Goal: Check status: Check status

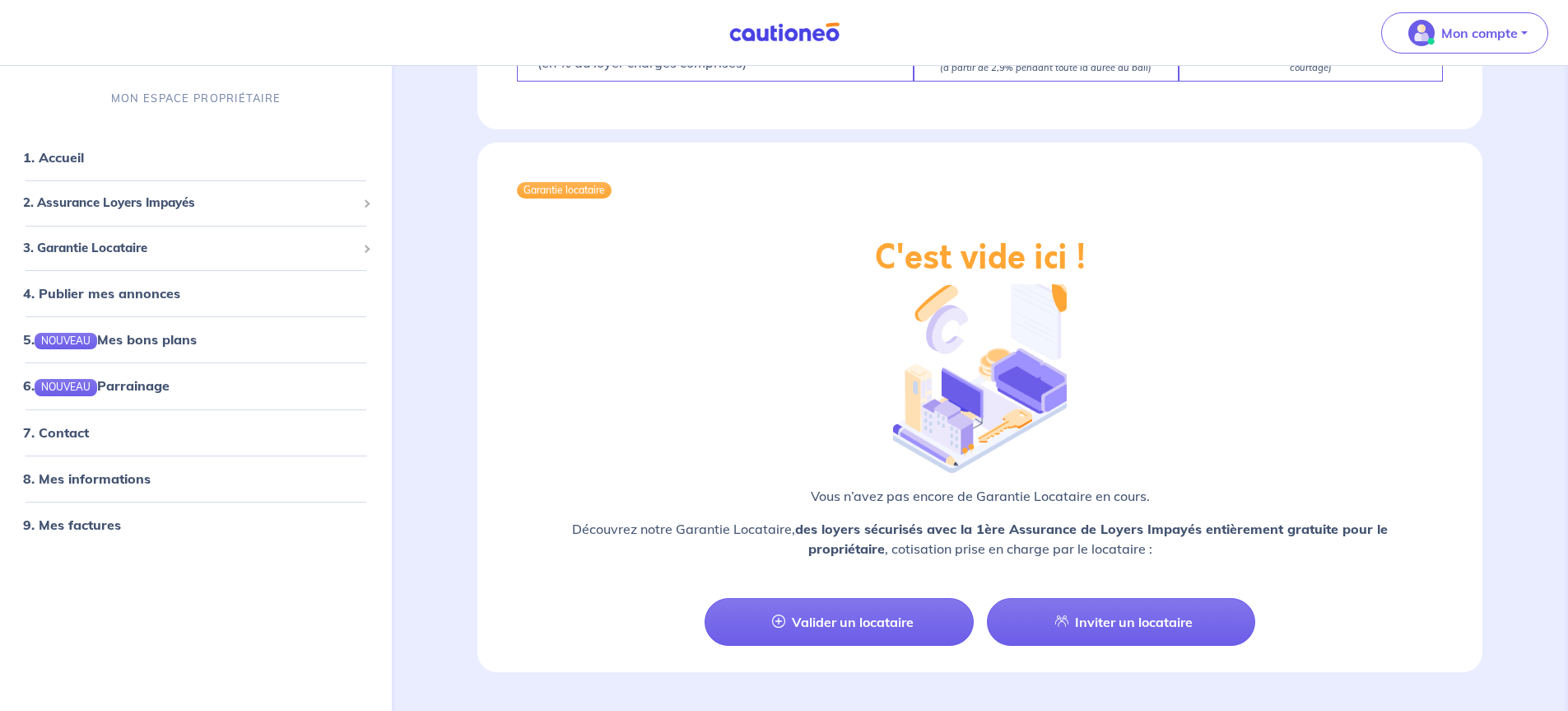
scroll to position [1726, 0]
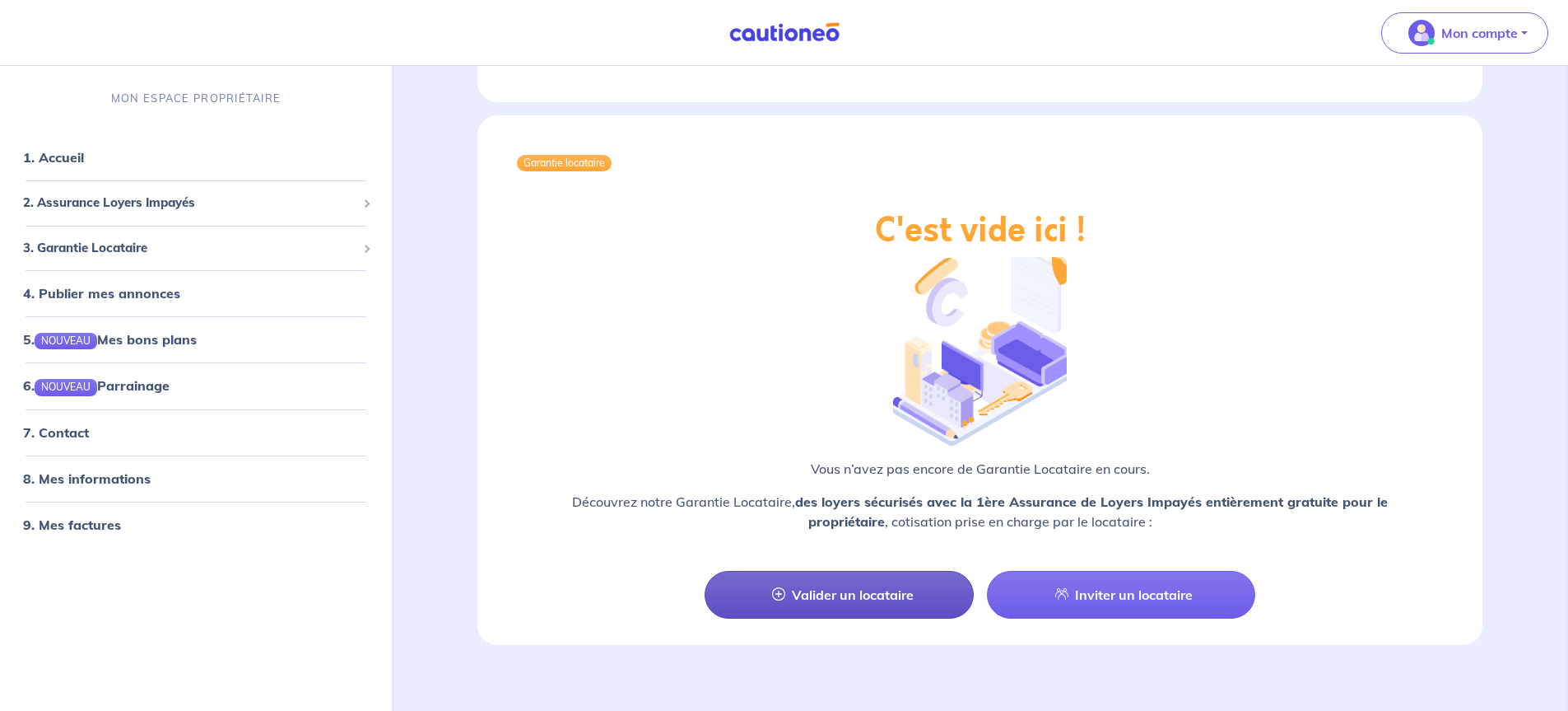
click at [834, 576] on link "Valider un locataire" at bounding box center [839, 595] width 269 height 48
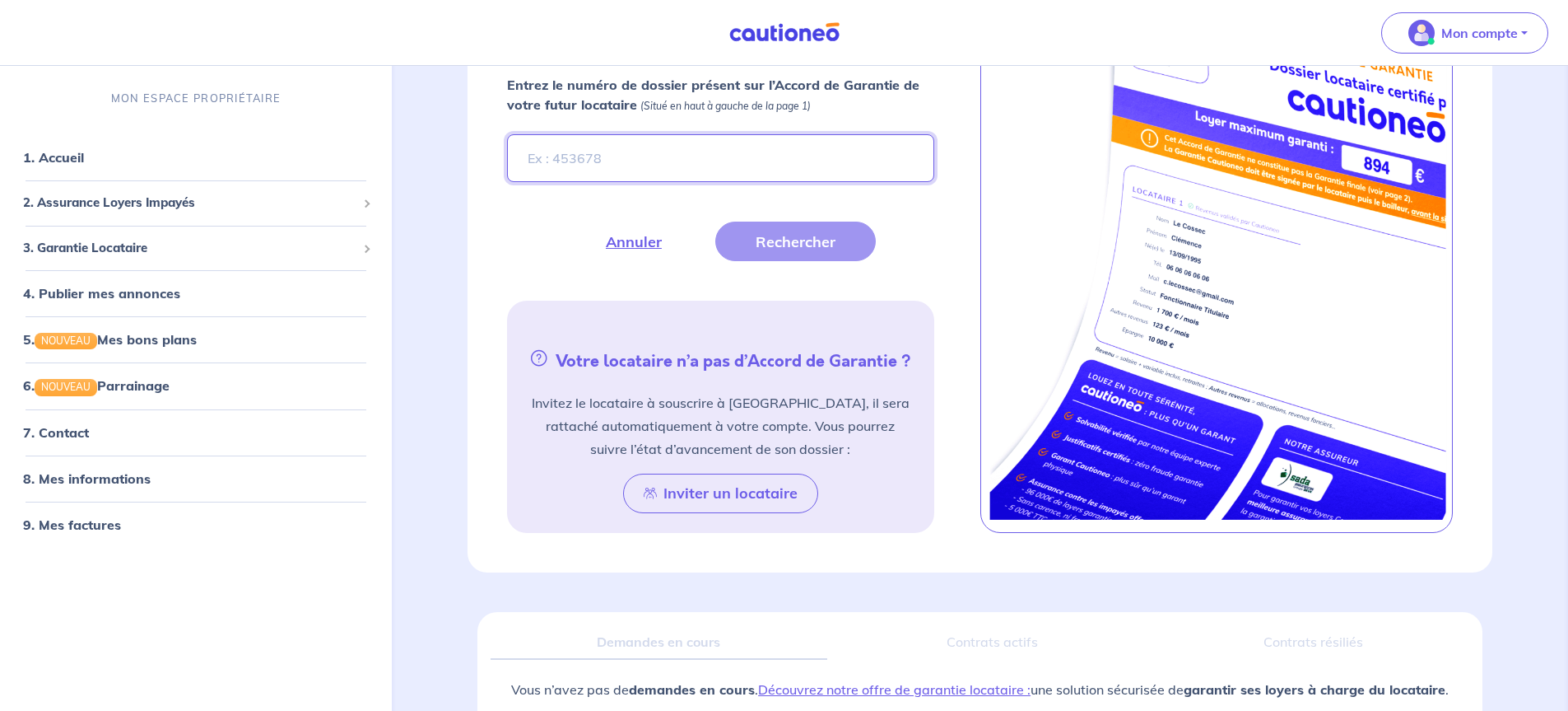
scroll to position [496, 0]
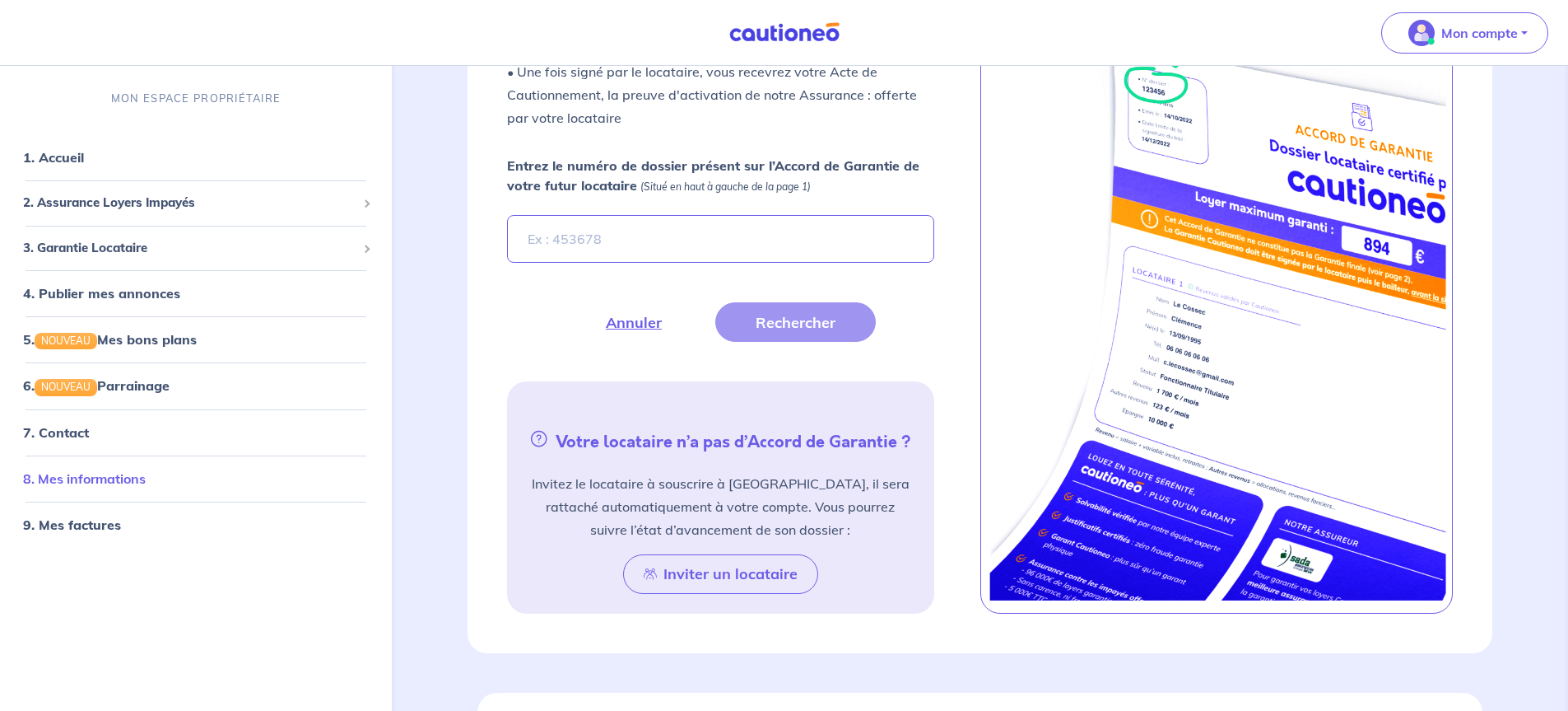
click at [89, 478] on link "8. Mes informations" at bounding box center [84, 477] width 123 height 16
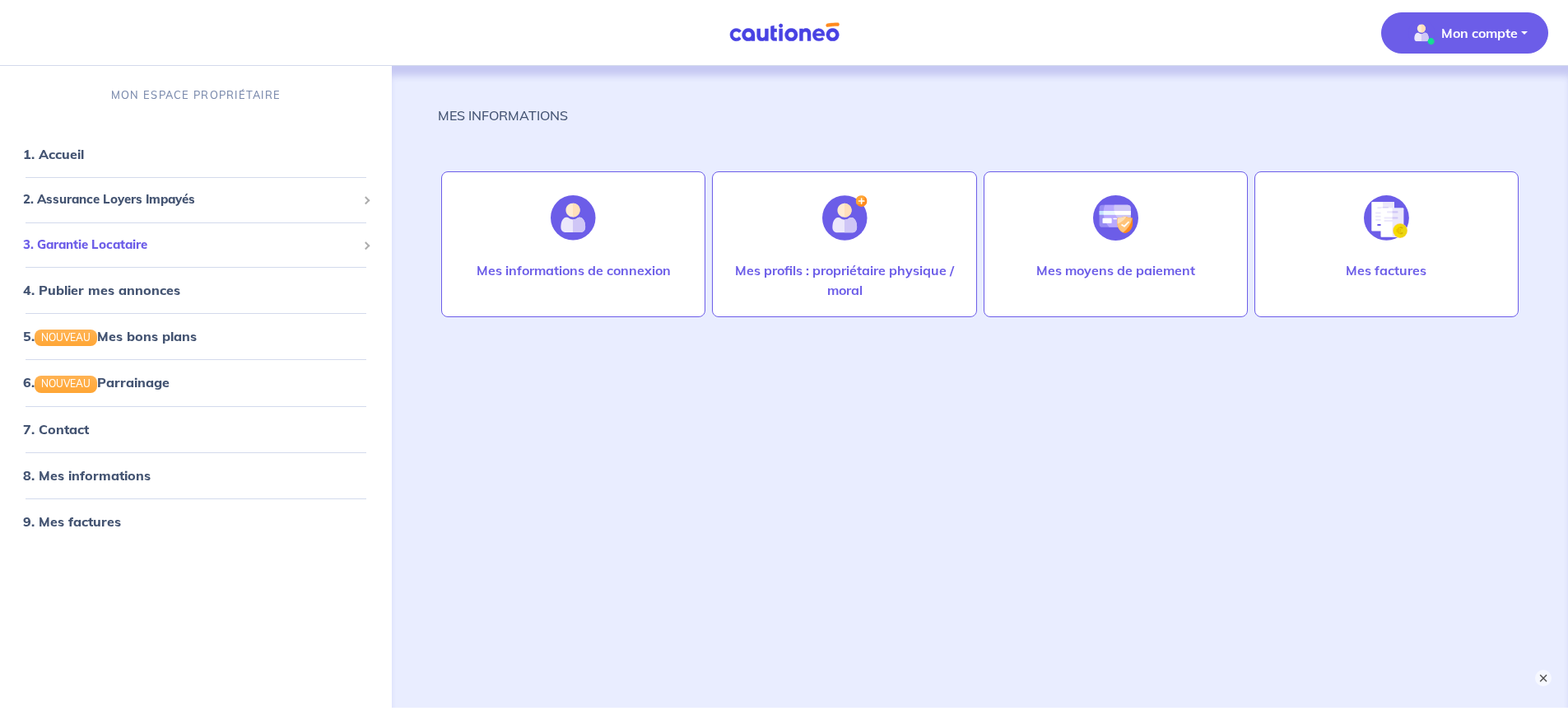
click at [87, 244] on span "3. Garantie Locataire" at bounding box center [190, 245] width 333 height 19
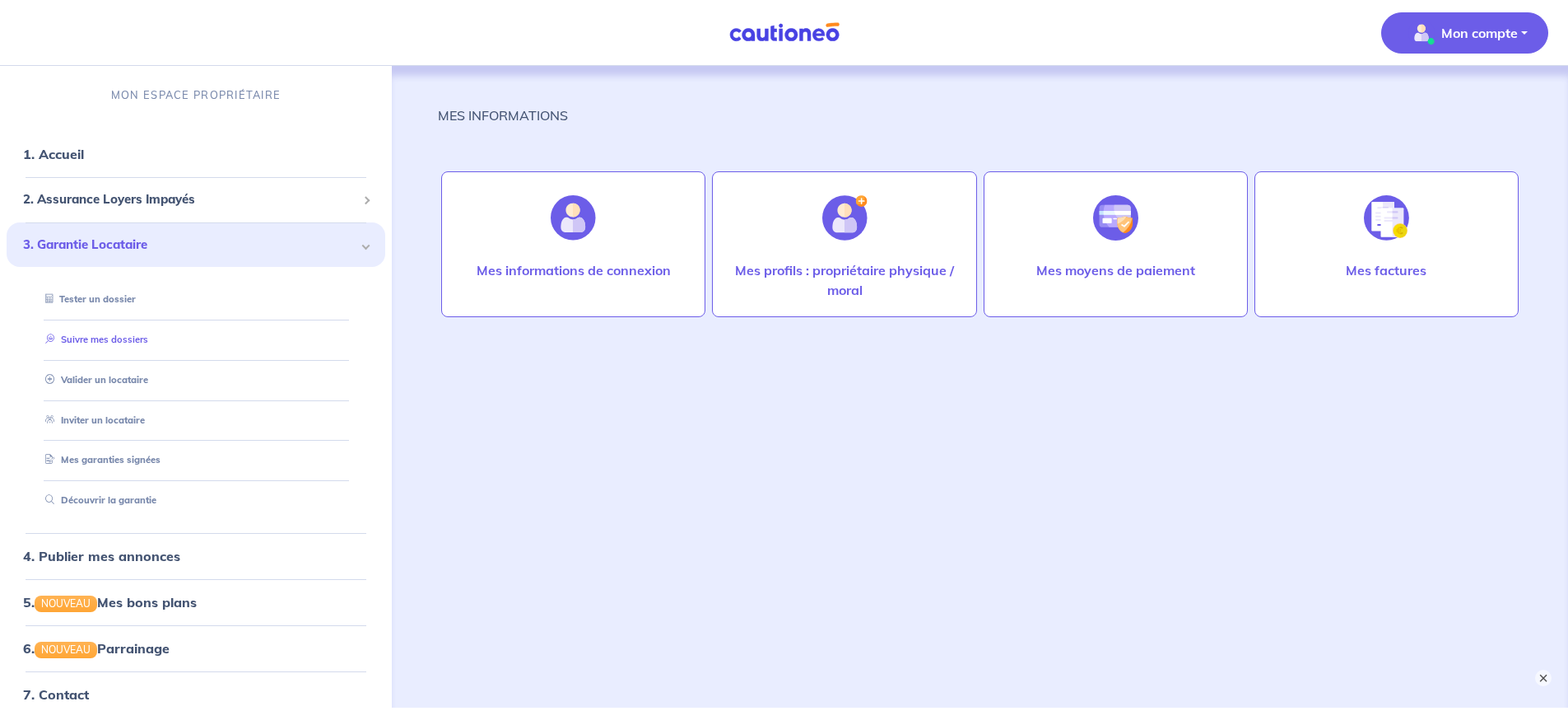
click at [118, 339] on link "Suivre mes dossiers" at bounding box center [93, 339] width 110 height 11
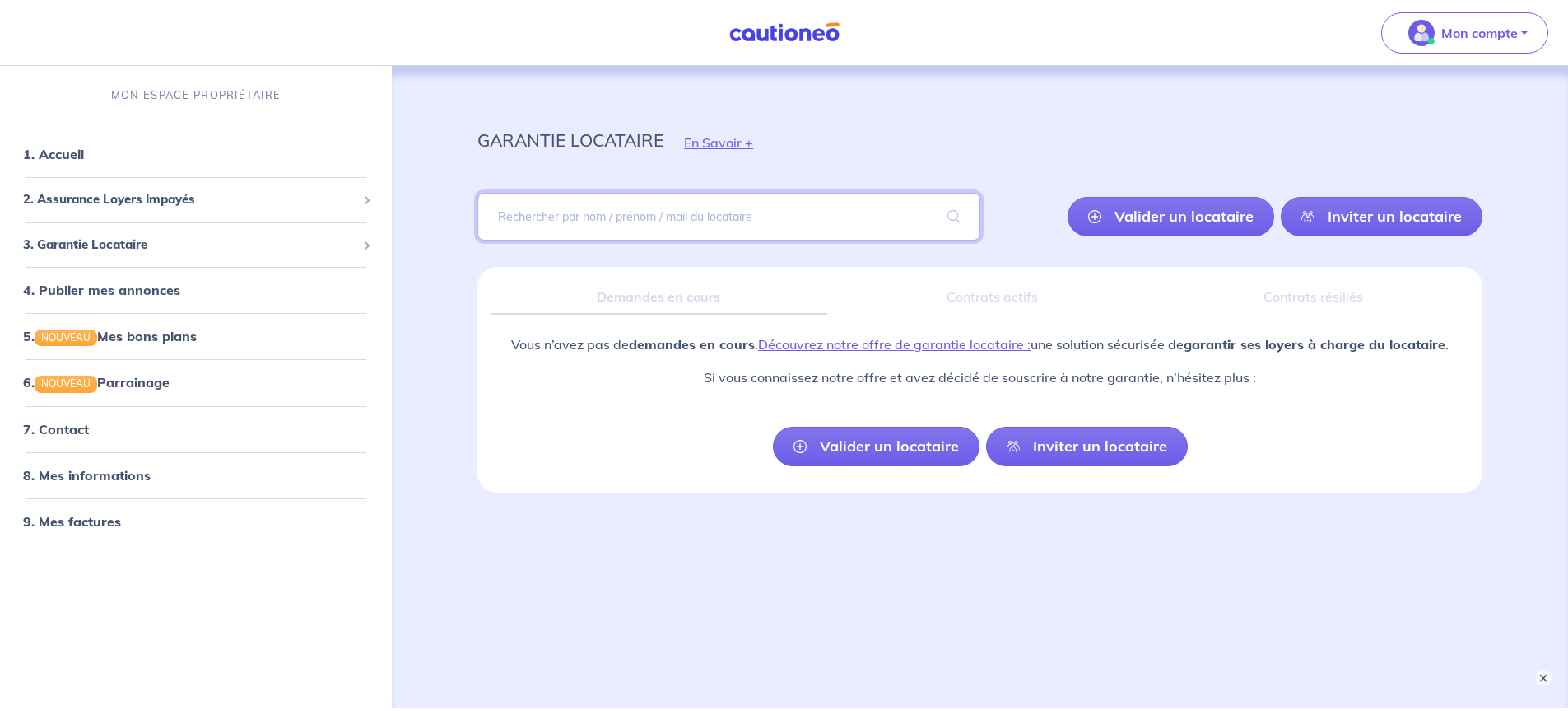
click at [601, 222] on input "search" at bounding box center [728, 216] width 502 height 48
type input "leriat"
click at [949, 215] on span at bounding box center [954, 216] width 52 height 46
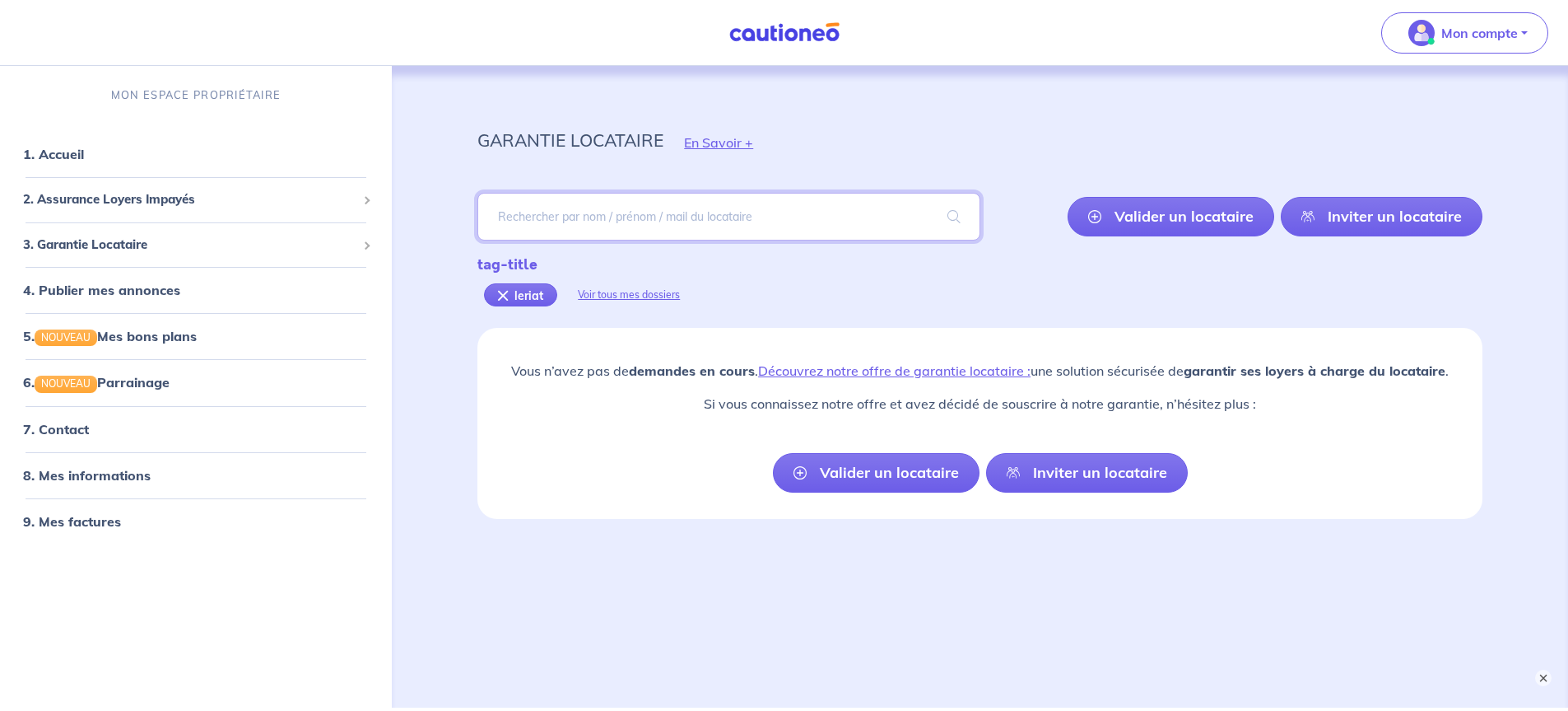
click at [567, 210] on input "search" at bounding box center [728, 216] width 502 height 48
type input "leria"
click at [954, 214] on span at bounding box center [954, 216] width 52 height 46
click at [565, 217] on input "search" at bounding box center [728, 216] width 502 height 48
type input "[PERSON_NAME]"
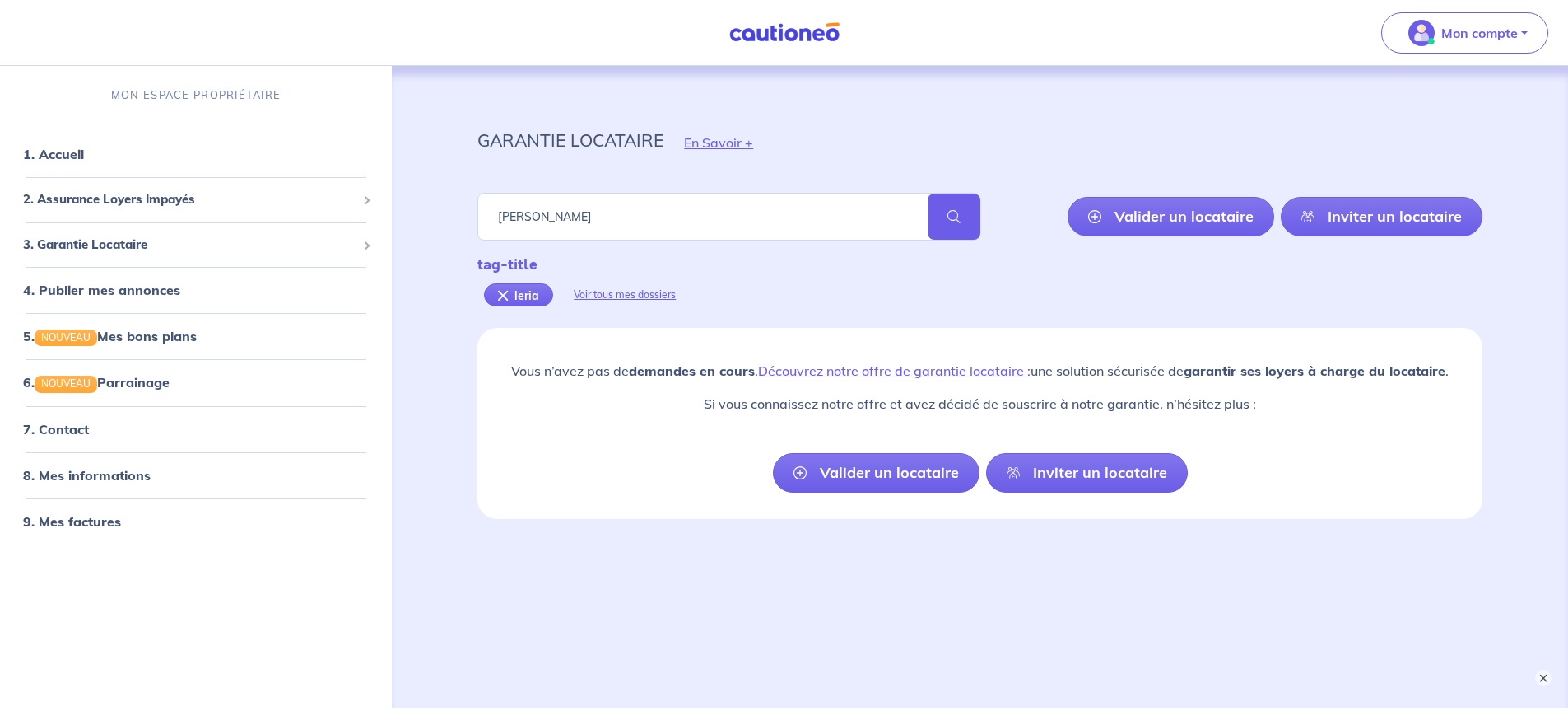
click at [949, 213] on span at bounding box center [954, 216] width 52 height 46
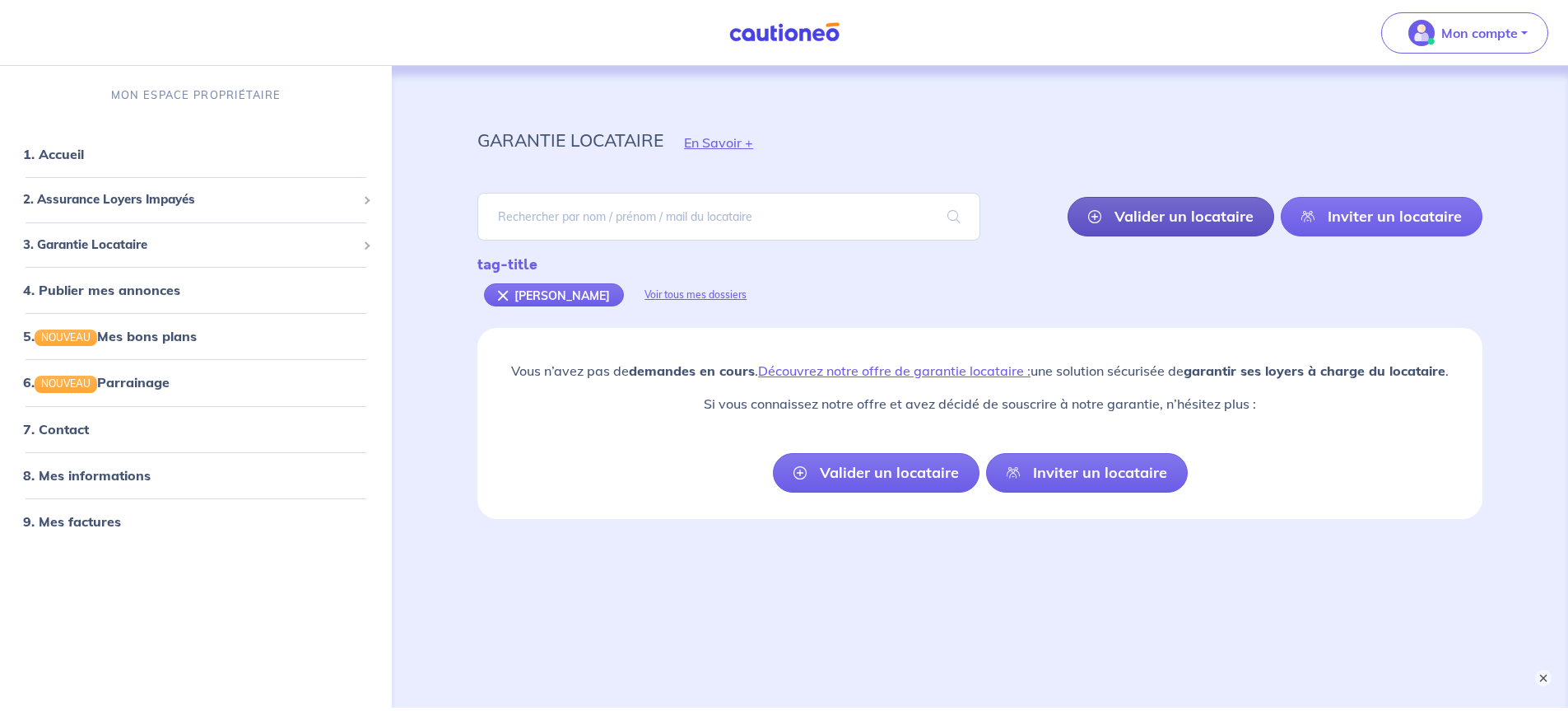
click at [1169, 217] on link "Valider un locataire" at bounding box center [1171, 216] width 207 height 39
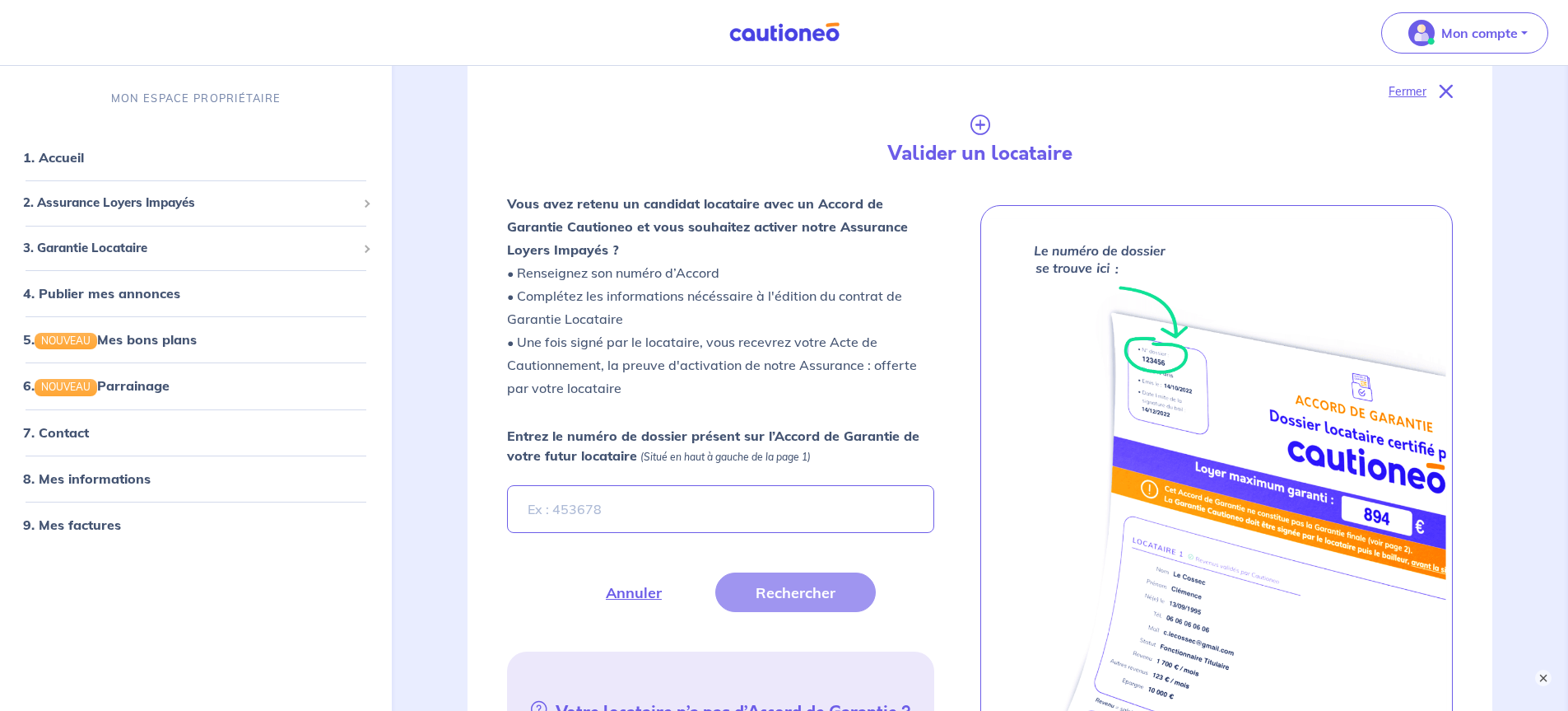
scroll to position [328, 0]
